Goal: Task Accomplishment & Management: Manage account settings

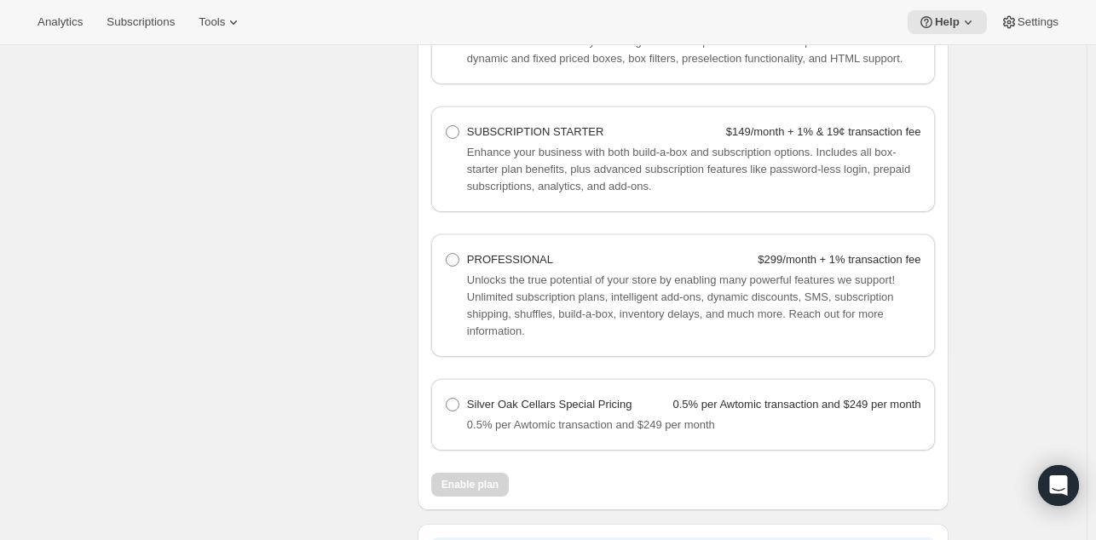
scroll to position [1222, 0]
click at [456, 406] on span at bounding box center [453, 405] width 14 height 14
click at [446, 399] on Pricing "Silver Oak Cellars Special Pricing 0.5% per Awtomic transaction and $249 per mo…" at bounding box center [446, 398] width 1 height 1
radio Pricing "true"
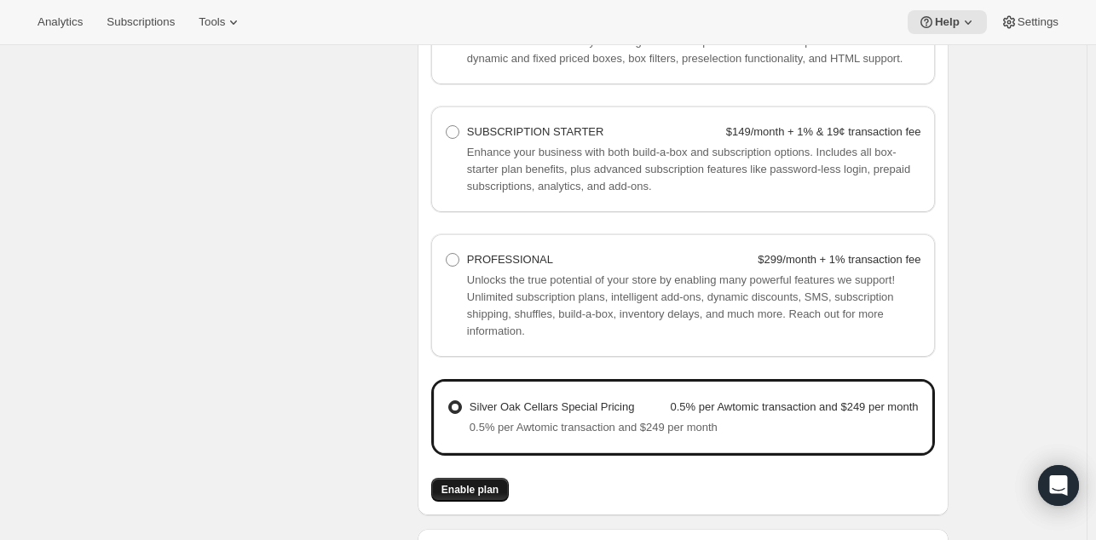
click at [470, 486] on span "Enable plan" at bounding box center [469, 490] width 57 height 14
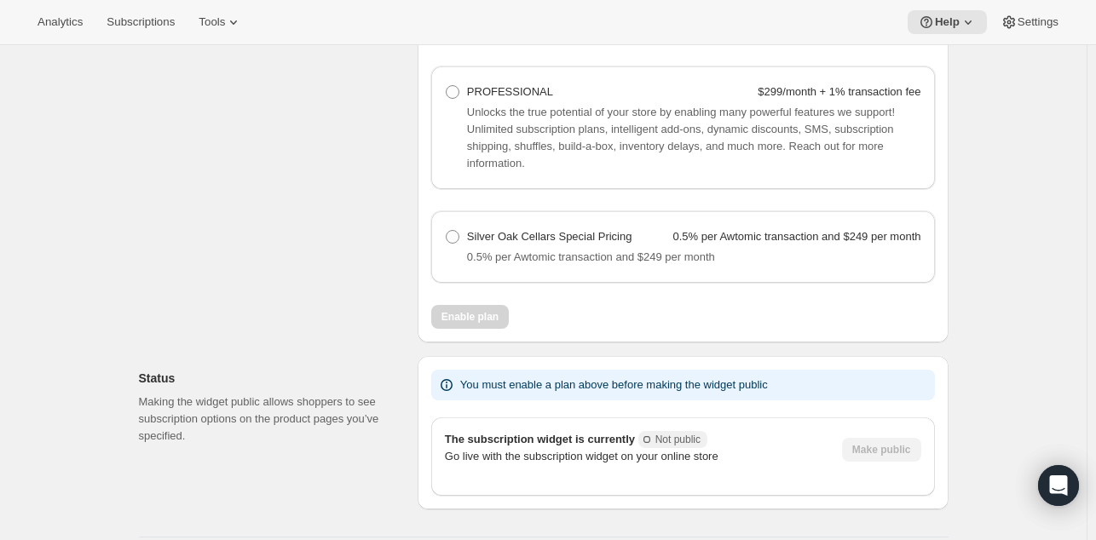
scroll to position [1394, 0]
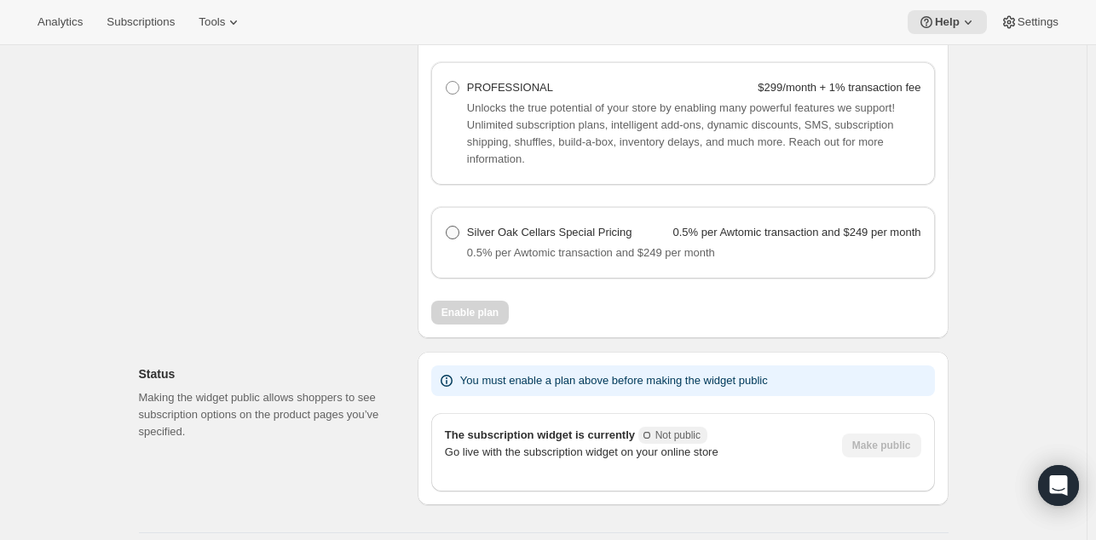
click at [458, 233] on span at bounding box center [453, 233] width 14 height 14
click at [446, 227] on Pricing "Silver Oak Cellars Special Pricing 0.5% per Awtomic transaction and $249 per mo…" at bounding box center [446, 226] width 1 height 1
radio Pricing "true"
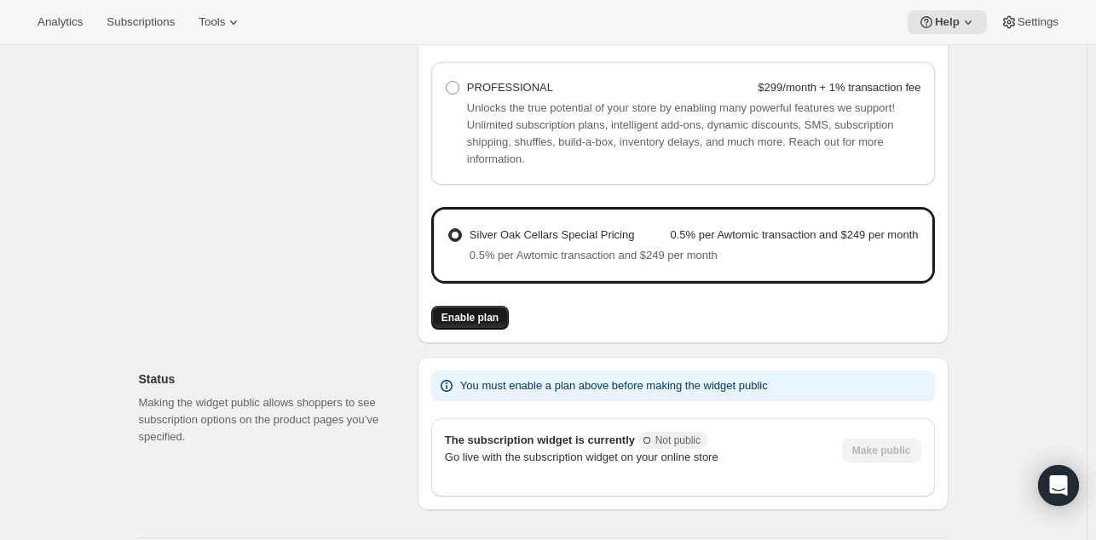
click at [469, 316] on span "Enable plan" at bounding box center [469, 318] width 57 height 14
